Goal: Information Seeking & Learning: Learn about a topic

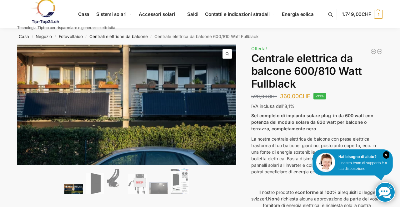
click at [169, 109] on img at bounding box center [257, 177] width 481 height 265
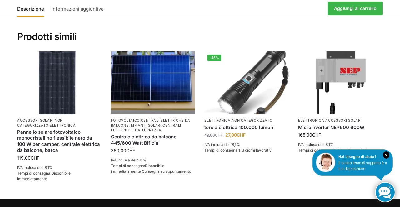
scroll to position [1342, 0]
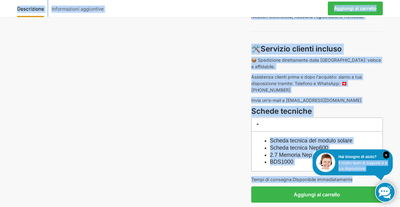
scroll to position [503, 0]
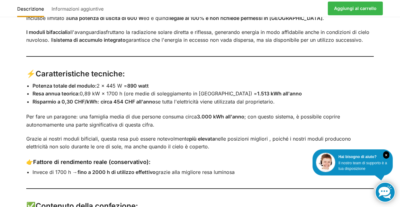
scroll to position [807, 0]
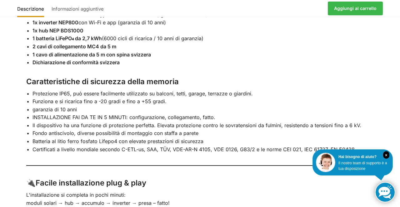
scroll to position [1029, 0]
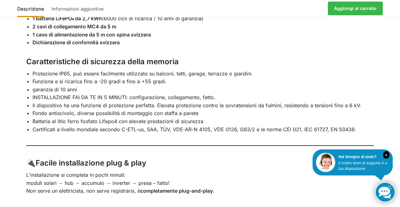
click at [389, 104] on div "Descrizione Informazioni aggiuntive 🌞 Mega centrale elettrica plug-in – 890 wat…" at bounding box center [200, 6] width 400 height 595
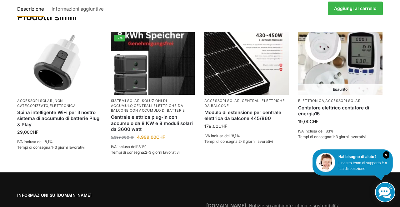
scroll to position [1373, 0]
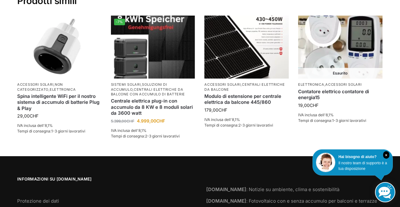
click at [310, 128] on link "Per saperne di più" at bounding box center [340, 134] width 84 height 12
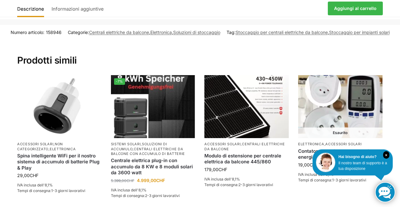
scroll to position [1312, 0]
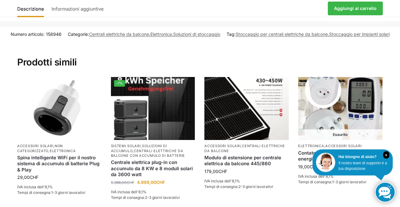
click at [234, 42] on h2 "Prodotti simili" at bounding box center [199, 55] width 365 height 27
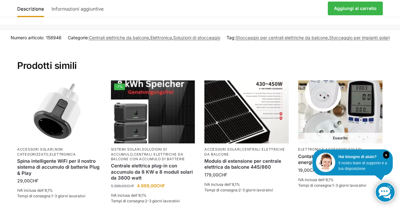
scroll to position [1307, 0]
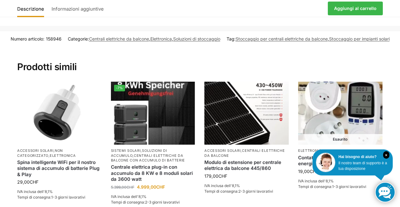
click at [73, 14] on link "Informazioni aggiuntive" at bounding box center [77, 8] width 58 height 15
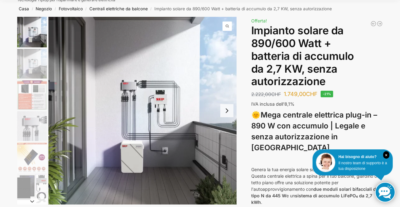
scroll to position [0, 0]
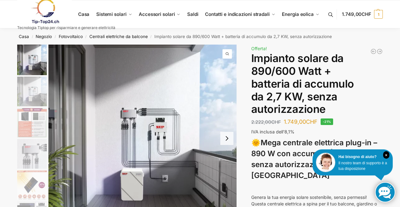
click at [88, 16] on link at bounding box center [66, 11] width 98 height 25
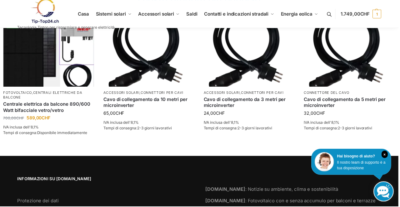
scroll to position [993, 0]
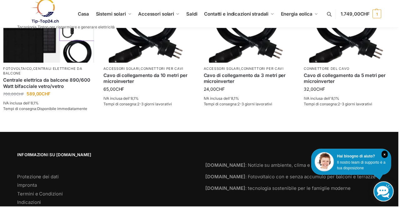
click at [398, 207] on footer "Informazioni su Tip-Top24.ch Protezione dei dati impronta Termini e Condizioni …" at bounding box center [200, 181] width 400 height 96
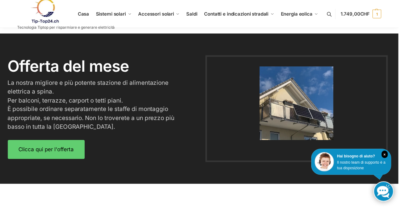
scroll to position [756, 0]
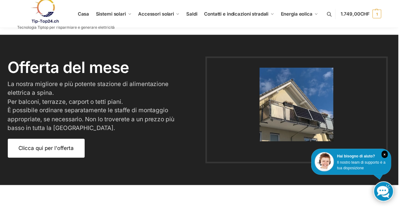
click at [48, 156] on link "Clicca qui per l'offerta" at bounding box center [46, 149] width 77 height 19
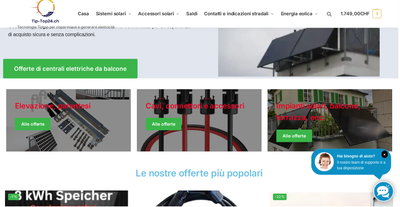
scroll to position [108, 0]
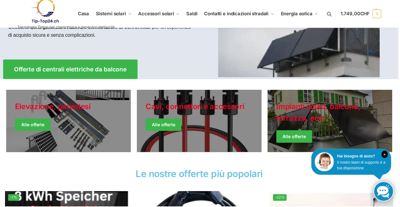
click at [304, 126] on link "Giacche invernali" at bounding box center [331, 122] width 125 height 62
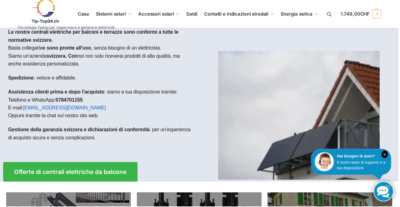
scroll to position [0, 0]
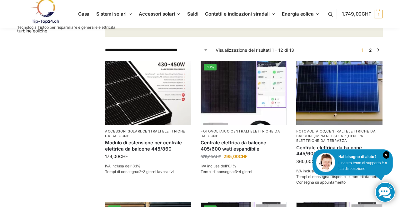
scroll to position [114, 0]
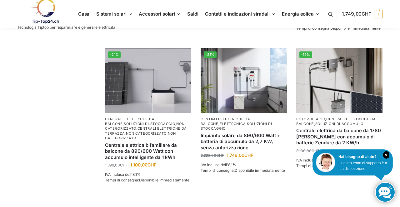
scroll to position [542, 0]
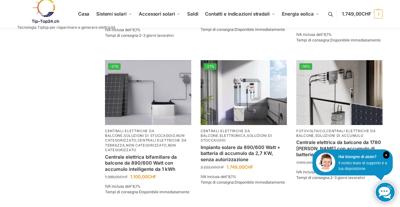
scroll to position [530, 0]
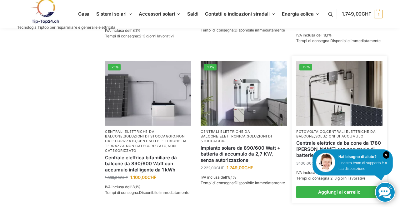
click at [338, 110] on img at bounding box center [339, 93] width 86 height 65
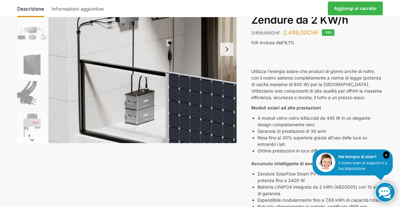
scroll to position [95, 0]
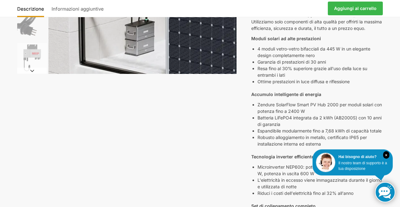
scroll to position [163, 0]
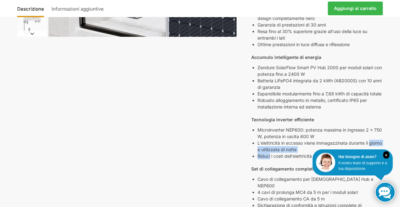
scroll to position [201, 0]
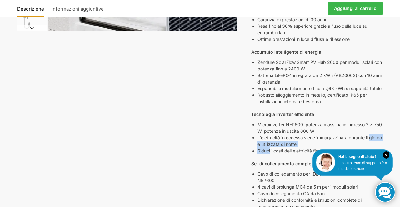
click at [149, 111] on div "Descrizione Informazioni aggiuntive 3.100,00 CHF Il prezzo originale era: 3.100…" at bounding box center [200, 146] width 392 height 604
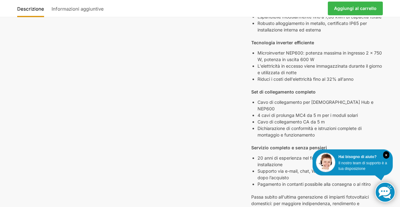
scroll to position [275, 0]
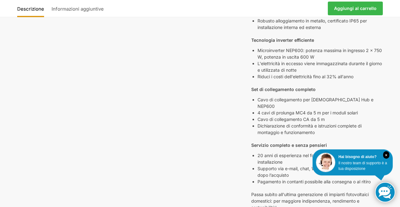
click at [392, 132] on div "Descrizione Informazioni aggiuntive 3.100,00 CHF Il prezzo originale era: 3.100…" at bounding box center [200, 71] width 392 height 604
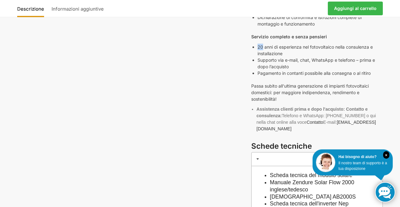
scroll to position [375, 0]
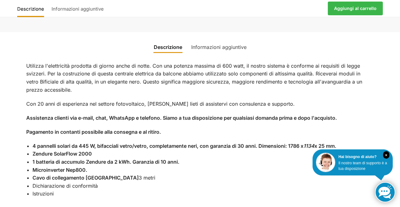
scroll to position [633, 0]
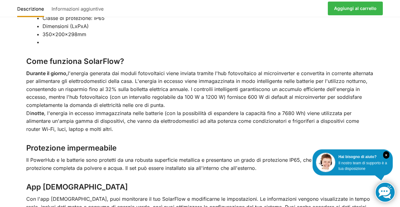
scroll to position [1122, 0]
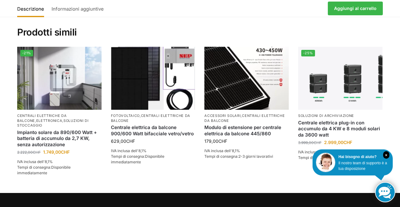
scroll to position [1407, 0]
click at [342, 61] on img at bounding box center [340, 78] width 84 height 63
